Goal: Task Accomplishment & Management: Use online tool/utility

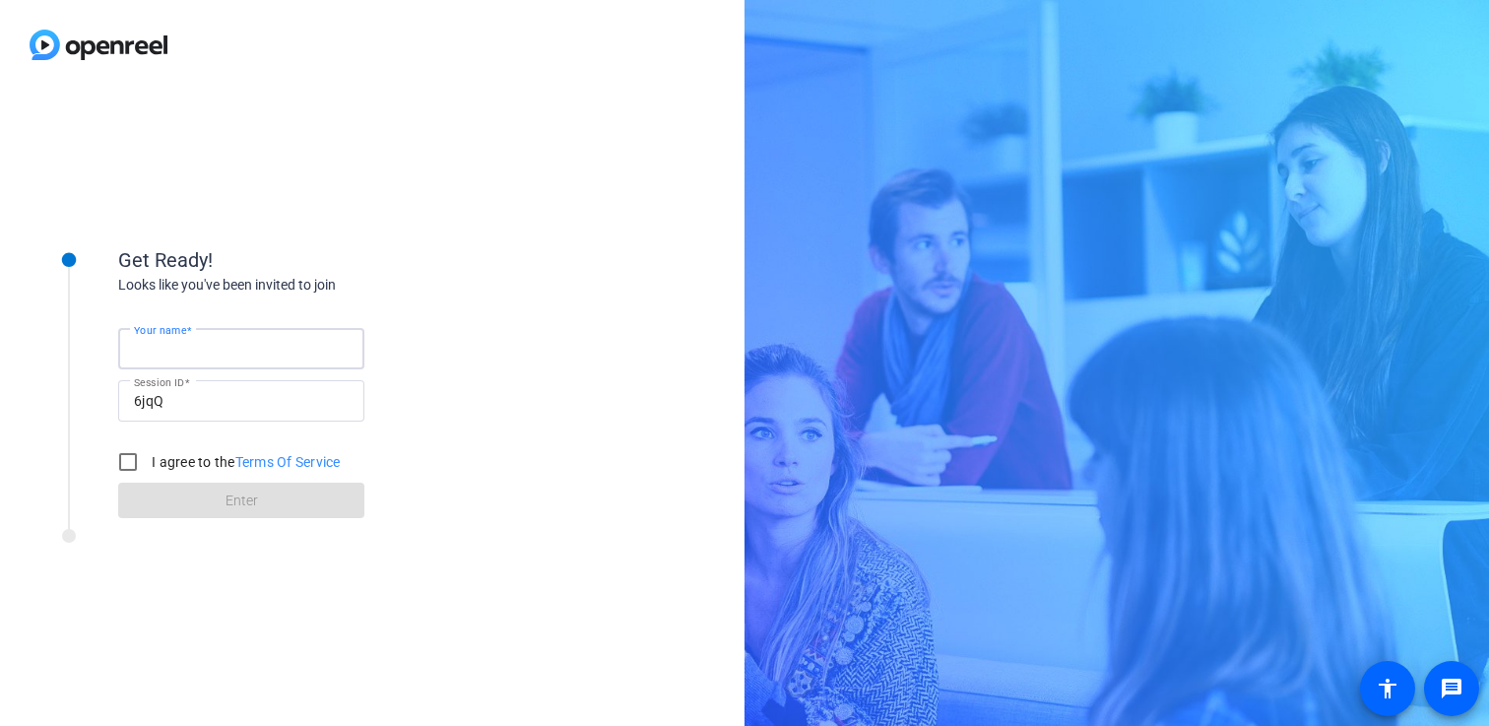
click at [260, 348] on input "Your name" at bounding box center [241, 349] width 215 height 24
type input "[PERSON_NAME]"
click at [132, 461] on input "I agree to the Terms Of Service" at bounding box center [127, 461] width 39 height 39
checkbox input "true"
click at [211, 507] on span at bounding box center [241, 500] width 246 height 47
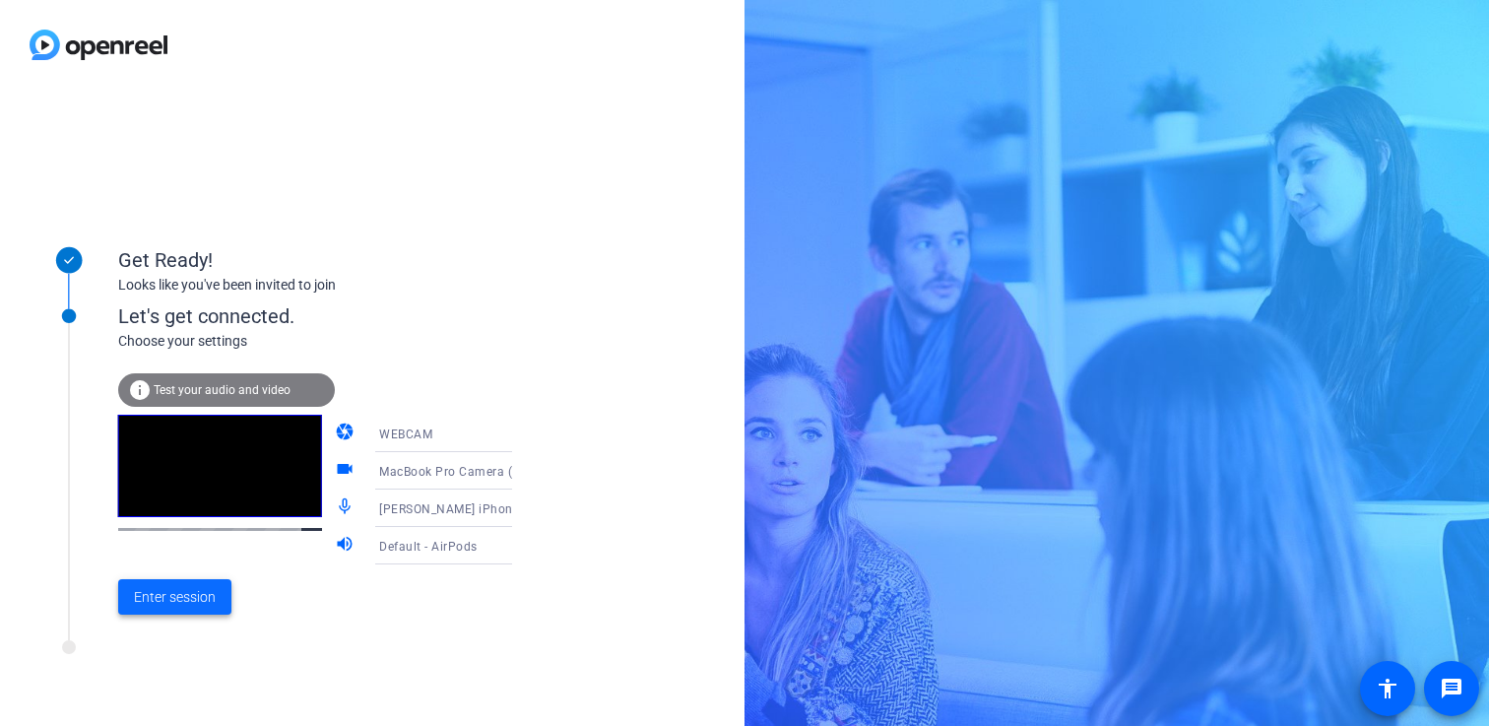
click at [164, 601] on span "Enter session" at bounding box center [175, 597] width 82 height 21
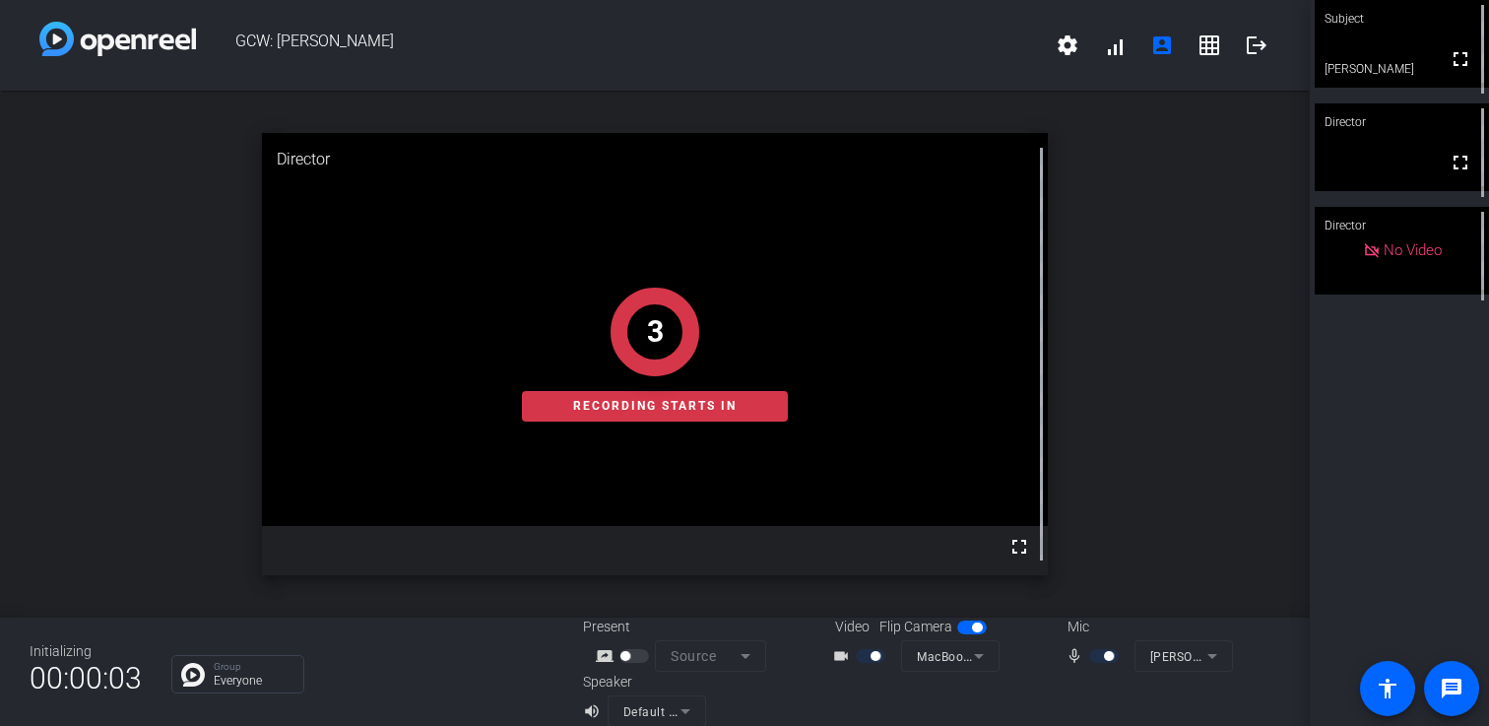
click at [1015, 548] on div "3 Recording starts in" at bounding box center [655, 354] width 786 height 442
click at [1021, 545] on div "2 Recording starts in" at bounding box center [655, 354] width 786 height 442
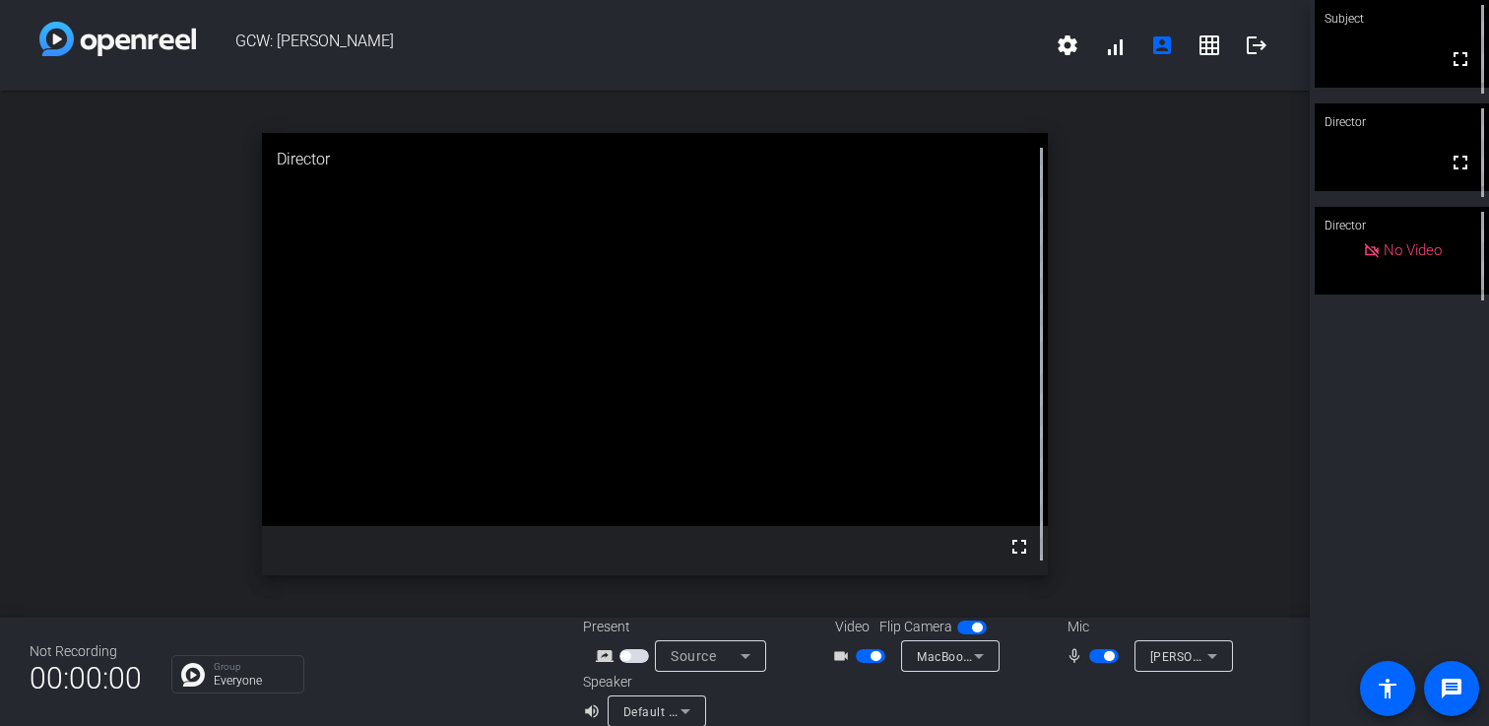
click at [1297, 306] on div "open_in_new Director fullscreen" at bounding box center [655, 354] width 1310 height 527
click at [1116, 655] on span "button" at bounding box center [1104, 656] width 30 height 14
click at [1408, 439] on div "Subject fullscreen Director fullscreen Director No Video" at bounding box center [1399, 363] width 179 height 726
